Goal: Task Accomplishment & Management: Manage account settings

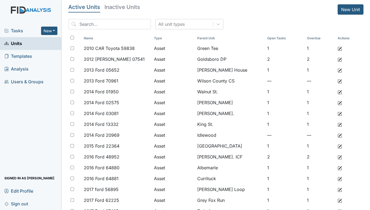
click at [20, 29] on span "Tasks" at bounding box center [22, 30] width 37 height 7
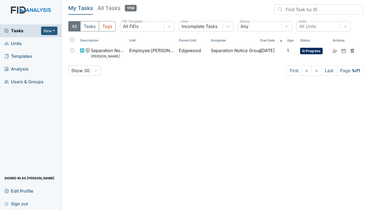
click at [14, 43] on span "Units" at bounding box center [12, 43] width 17 height 8
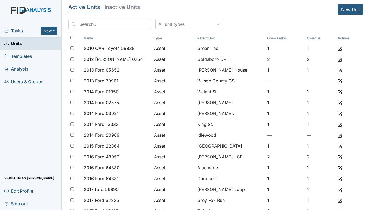
click at [21, 33] on span "Tasks" at bounding box center [22, 30] width 37 height 7
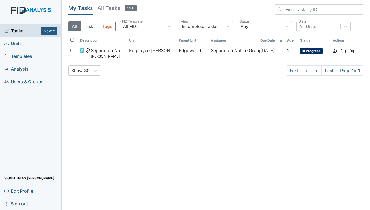
click at [14, 42] on span "Units" at bounding box center [12, 43] width 17 height 8
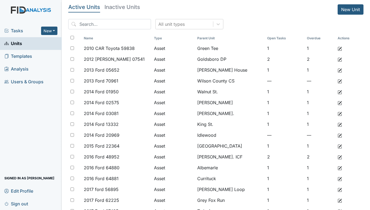
click at [17, 29] on span "Tasks" at bounding box center [22, 30] width 37 height 7
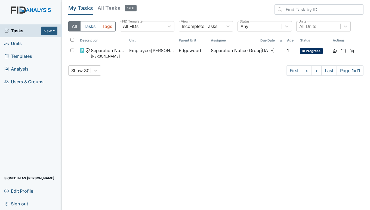
click at [25, 44] on link "Units" at bounding box center [31, 43] width 62 height 13
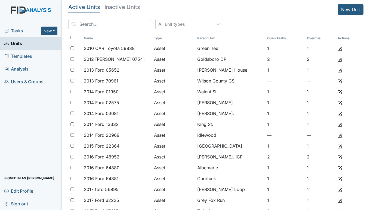
click at [15, 33] on span "Tasks" at bounding box center [22, 30] width 37 height 7
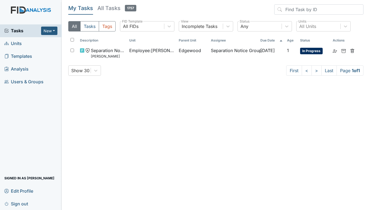
click at [13, 42] on span "Units" at bounding box center [12, 43] width 17 height 8
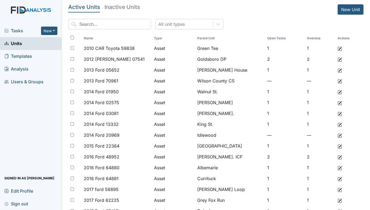
click at [15, 30] on span "Tasks" at bounding box center [22, 30] width 37 height 7
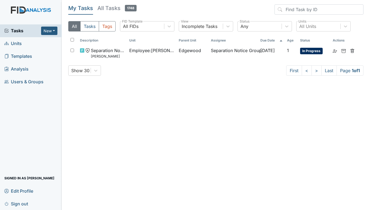
click at [17, 42] on span "Units" at bounding box center [12, 43] width 17 height 8
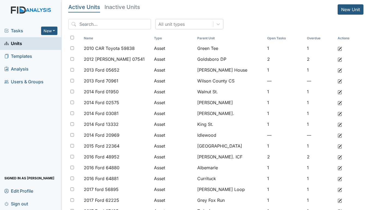
click at [15, 29] on span "Tasks" at bounding box center [22, 30] width 37 height 7
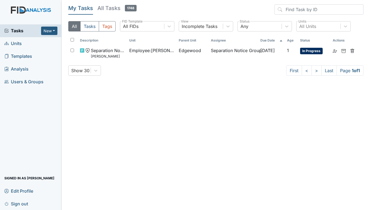
click at [17, 43] on span "Units" at bounding box center [12, 43] width 17 height 8
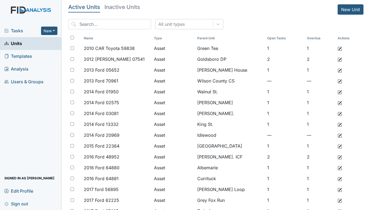
click at [10, 30] on span "Tasks" at bounding box center [22, 30] width 37 height 7
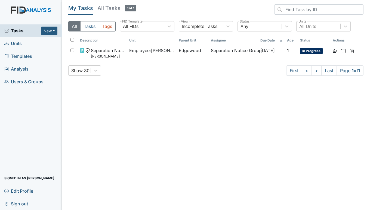
click at [12, 43] on span "Units" at bounding box center [12, 43] width 17 height 8
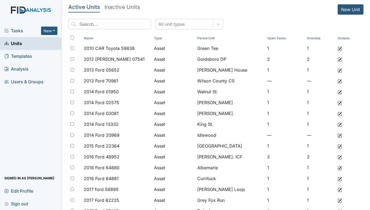
click at [18, 28] on span "Tasks" at bounding box center [22, 30] width 37 height 7
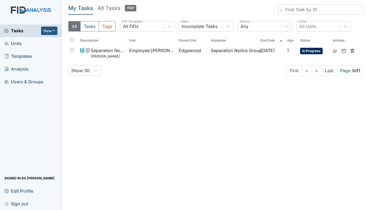
click at [18, 44] on span "Units" at bounding box center [12, 43] width 17 height 8
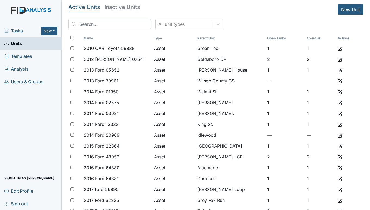
click at [19, 30] on span "Tasks" at bounding box center [22, 30] width 37 height 7
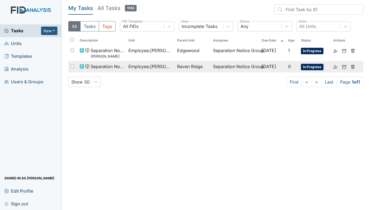
click at [128, 67] on span "Employee : Hocutt, Montreil" at bounding box center [150, 66] width 44 height 7
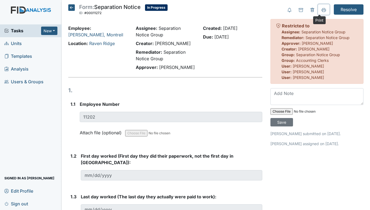
click at [321, 9] on icon at bounding box center [323, 10] width 4 height 4
click at [12, 31] on span "Tasks" at bounding box center [22, 30] width 37 height 7
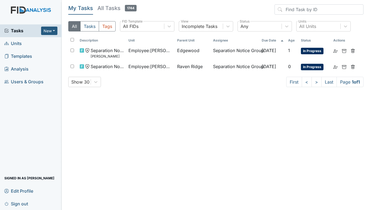
click at [15, 43] on span "Units" at bounding box center [12, 43] width 17 height 8
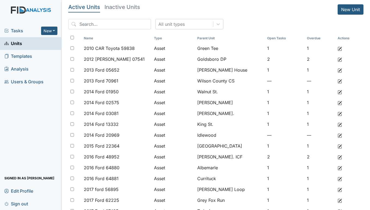
click at [19, 29] on span "Tasks" at bounding box center [22, 30] width 37 height 7
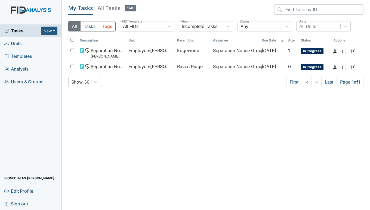
click at [15, 42] on span "Units" at bounding box center [12, 43] width 17 height 8
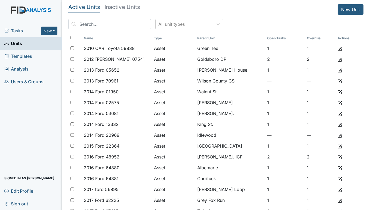
click at [17, 30] on span "Tasks" at bounding box center [22, 30] width 37 height 7
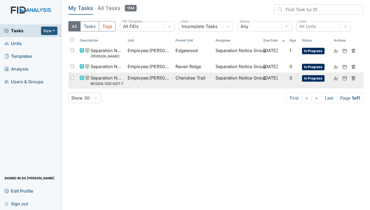
click at [148, 77] on span "Employee : [PERSON_NAME], Shmara" at bounding box center [148, 78] width 43 height 7
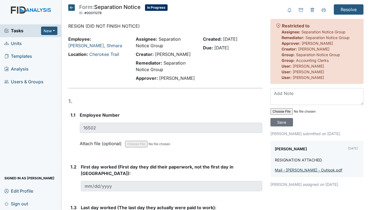
click at [291, 170] on link "Mail - Susan Ayers - Outlook.pdf" at bounding box center [307, 170] width 67 height 5
click at [322, 10] on button at bounding box center [323, 9] width 11 height 10
click at [15, 45] on span "Units" at bounding box center [12, 43] width 17 height 8
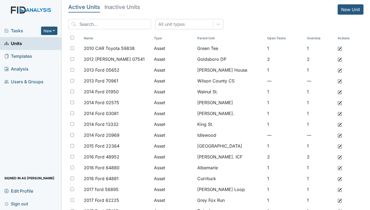
click at [24, 29] on span "Tasks" at bounding box center [22, 30] width 37 height 7
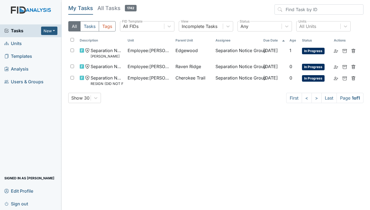
click at [23, 41] on link "Units" at bounding box center [31, 43] width 62 height 13
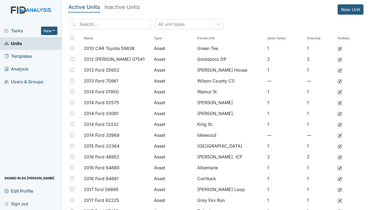
click at [22, 32] on span "Tasks" at bounding box center [22, 30] width 37 height 7
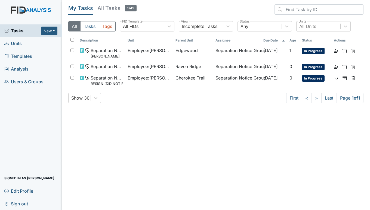
click at [17, 43] on span "Units" at bounding box center [12, 43] width 17 height 8
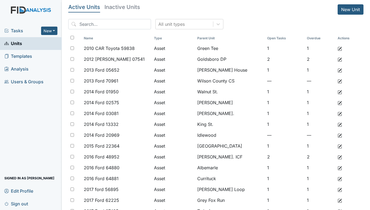
click at [16, 30] on span "Tasks" at bounding box center [22, 30] width 37 height 7
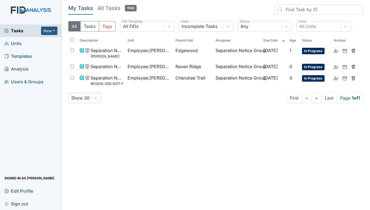
click at [15, 43] on span "Units" at bounding box center [12, 43] width 17 height 8
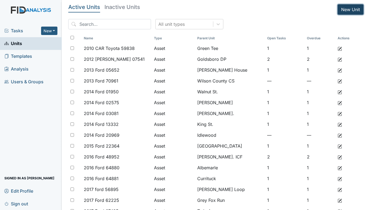
click at [343, 11] on link "New Unit" at bounding box center [350, 9] width 26 height 10
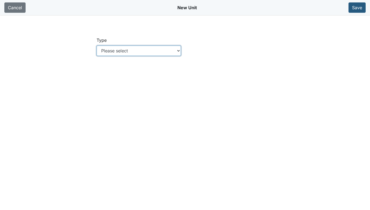
click at [161, 49] on select "Please select Location Location: Employee Location: Consumer Location: Asset Lo…" at bounding box center [138, 51] width 84 height 10
select select "c73a534c-0e54-49e9-a002-c9fa01df8b69"
click at [96, 46] on select "Please select Location Location: Employee Location: Consumer Location: Asset Lo…" at bounding box center [138, 51] width 84 height 10
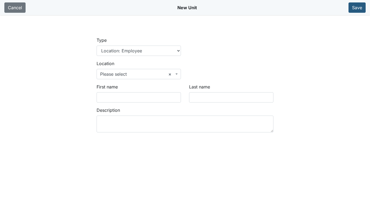
click at [176, 74] on b at bounding box center [176, 74] width 2 height 1
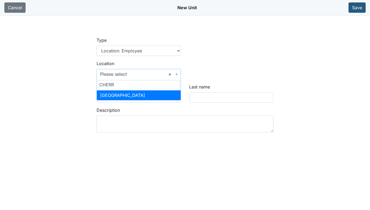
type input "CHERR"
select select "969150d8-9a2e-48bd-aa9c-bc7901c1c4f7"
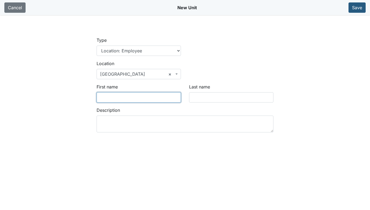
click at [136, 99] on input "First name" at bounding box center [138, 97] width 84 height 10
type input "Candice"
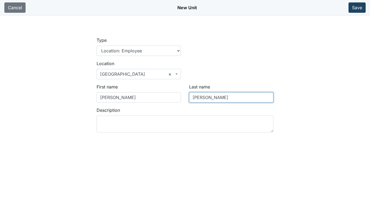
type input "McKinnon"
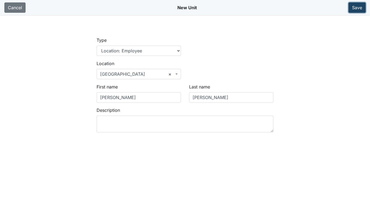
click at [350, 8] on button "Save" at bounding box center [356, 7] width 17 height 10
